Goal: Transaction & Acquisition: Obtain resource

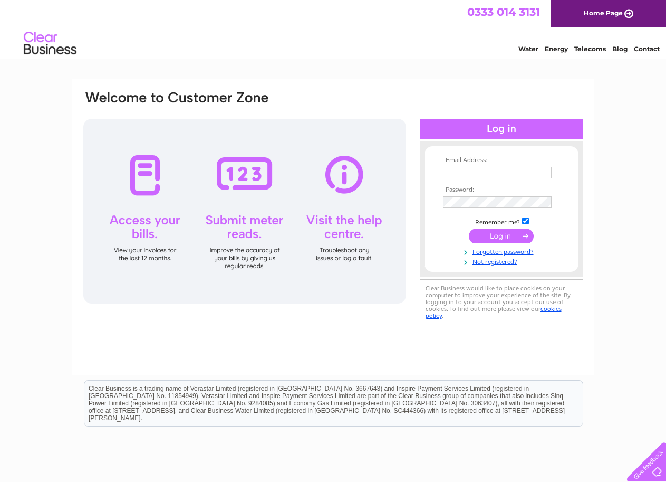
type input "[EMAIL_ADDRESS][DOMAIN_NAME]"
click at [488, 234] on input "submit" at bounding box center [501, 235] width 65 height 15
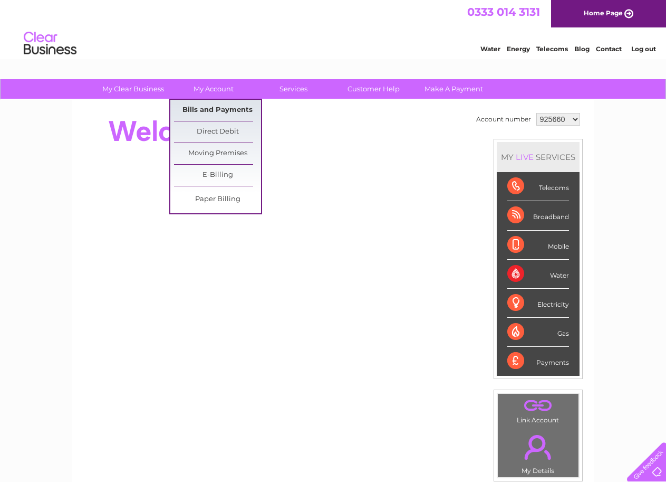
click at [224, 107] on link "Bills and Payments" at bounding box center [217, 110] width 87 height 21
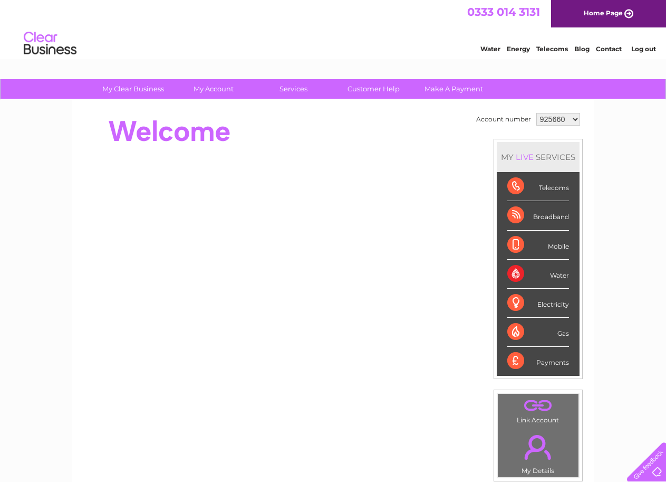
click at [577, 118] on select "925660 1150904" at bounding box center [559, 119] width 44 height 13
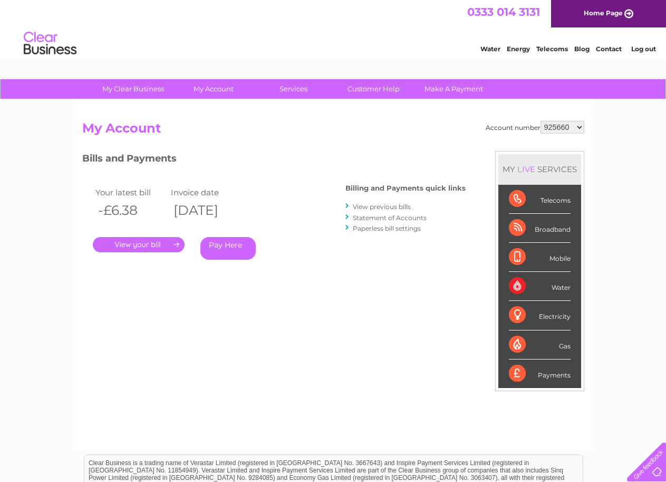
click at [575, 125] on select "925660 1150904" at bounding box center [563, 127] width 44 height 13
select select "1150904"
click at [541, 121] on select "925660 1150904" at bounding box center [563, 127] width 44 height 13
click at [144, 242] on link "." at bounding box center [139, 244] width 92 height 15
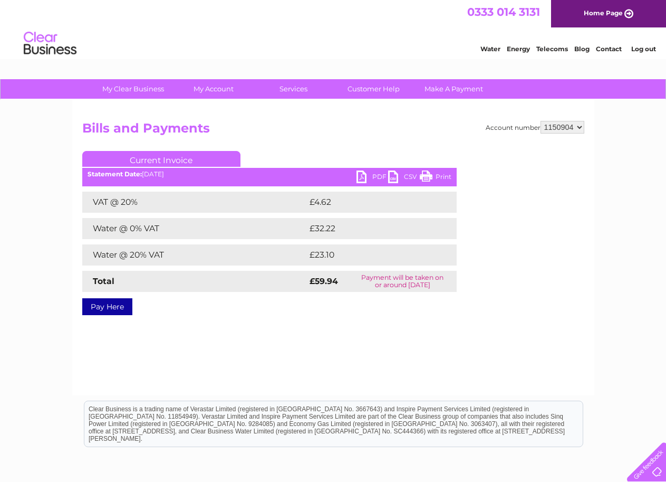
click at [364, 176] on link "PDF" at bounding box center [373, 177] width 32 height 15
